Goal: Information Seeking & Learning: Learn about a topic

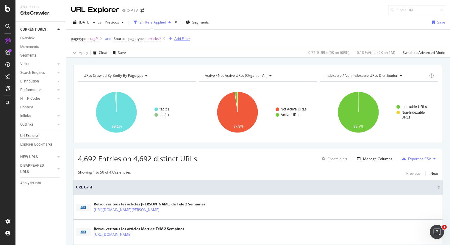
click at [181, 40] on div "Add Filter" at bounding box center [182, 38] width 16 height 5
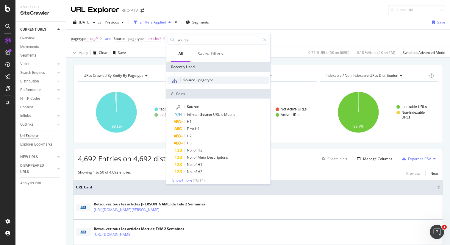
click at [199, 79] on span "pagetype" at bounding box center [205, 79] width 15 height 5
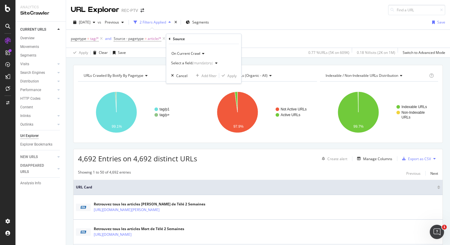
click at [195, 62] on div "(mandatory)" at bounding box center [202, 62] width 21 height 5
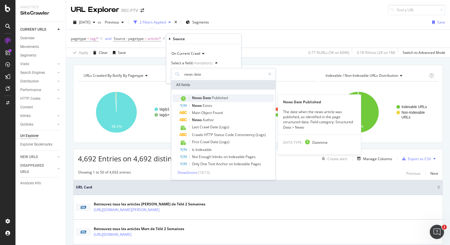
type input "news date"
click at [218, 98] on span "Published" at bounding box center [220, 97] width 16 height 5
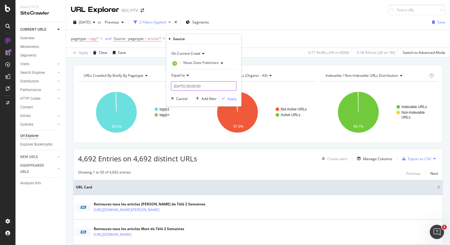
click at [183, 86] on input "[DATE] 00:00:00" at bounding box center [203, 86] width 65 height 10
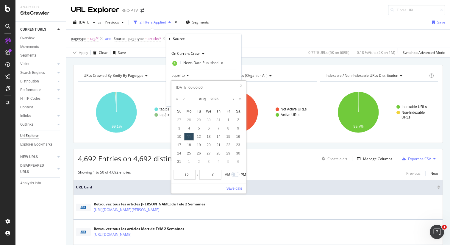
click at [182, 79] on div "Equal to" at bounding box center [203, 75] width 65 height 10
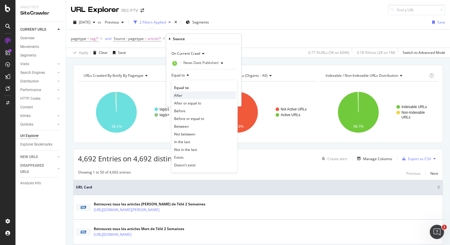
click at [189, 95] on div "After" at bounding box center [204, 95] width 64 height 8
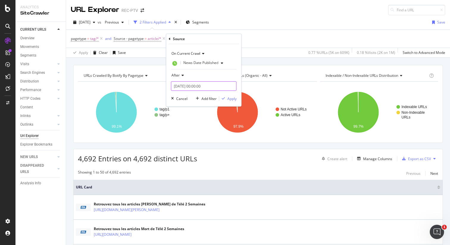
click at [183, 86] on input "[DATE] 00:00:00" at bounding box center [203, 86] width 65 height 10
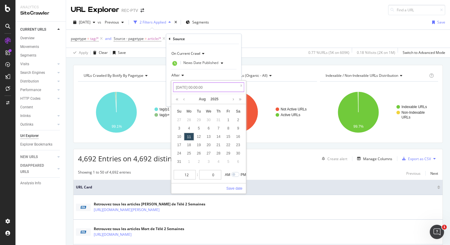
click at [182, 87] on input "[DATE] 00:00:00" at bounding box center [208, 87] width 71 height 10
click at [185, 100] on link at bounding box center [184, 99] width 4 height 10
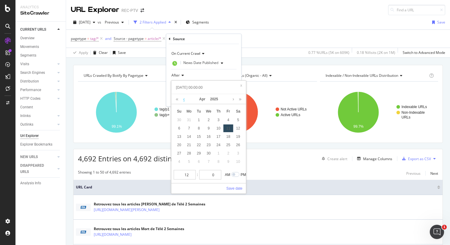
click at [185, 100] on link at bounding box center [184, 99] width 4 height 10
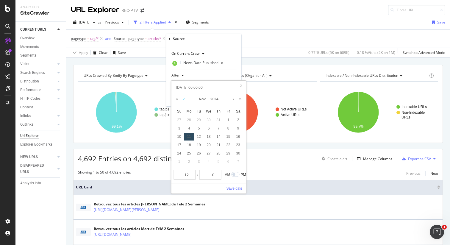
click at [185, 100] on link at bounding box center [184, 99] width 4 height 10
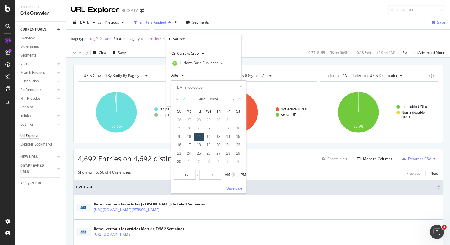
click at [185, 100] on link at bounding box center [184, 99] width 4 height 10
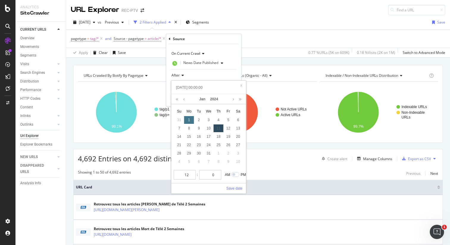
click at [189, 120] on div "1" at bounding box center [189, 120] width 10 height 8
type input "[DATE] 00:00:00"
click at [210, 73] on div "After" at bounding box center [203, 75] width 65 height 10
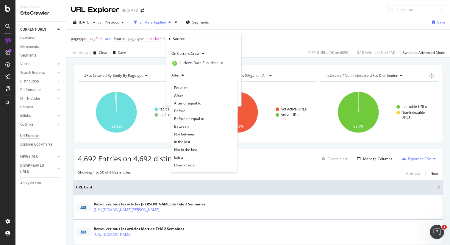
click at [210, 73] on div "After" at bounding box center [203, 75] width 65 height 10
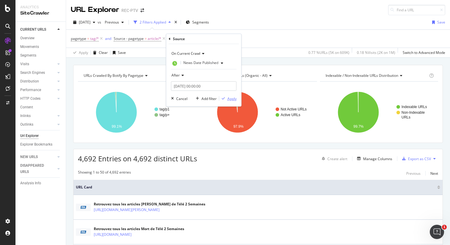
click at [225, 98] on div "button" at bounding box center [223, 99] width 8 height 4
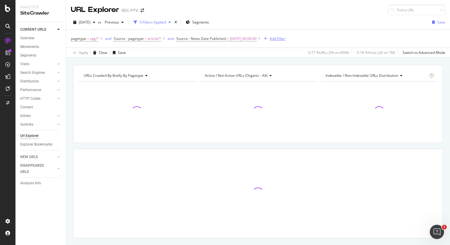
click at [283, 40] on div "Add Filter" at bounding box center [277, 38] width 16 height 5
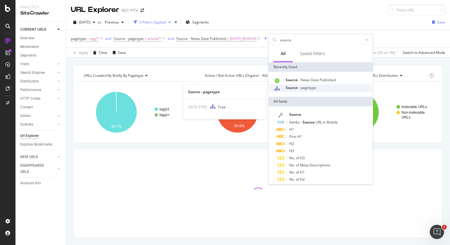
click at [298, 86] on span "Source" at bounding box center [291, 87] width 13 height 5
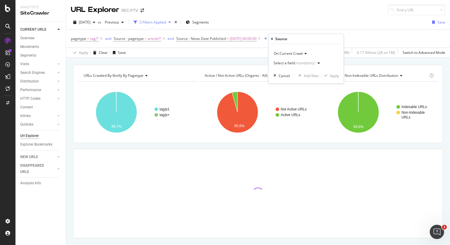
click at [289, 64] on div "Select a field (mandatory)" at bounding box center [294, 63] width 42 height 4
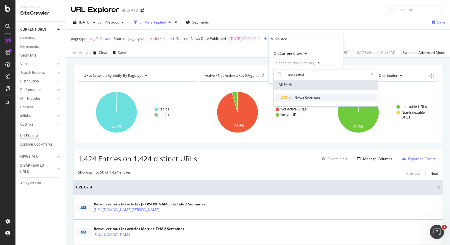
type input "news secti"
click at [306, 97] on span "Sections" at bounding box center [312, 97] width 15 height 5
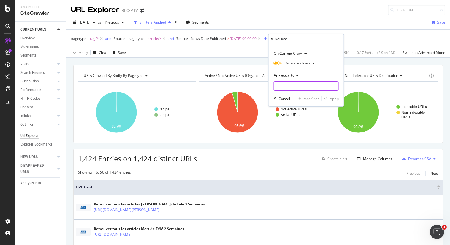
click at [303, 85] on input "text" at bounding box center [306, 86] width 65 height 10
paste input "Actu"
type input "Actu"
click at [332, 99] on div "Apply" at bounding box center [334, 98] width 9 height 5
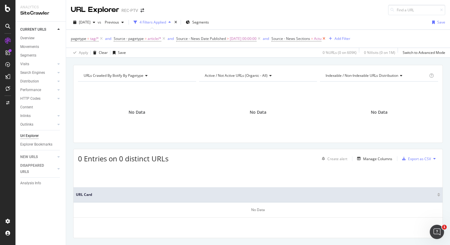
click at [326, 39] on icon at bounding box center [323, 39] width 5 height 6
